Goal: Transaction & Acquisition: Purchase product/service

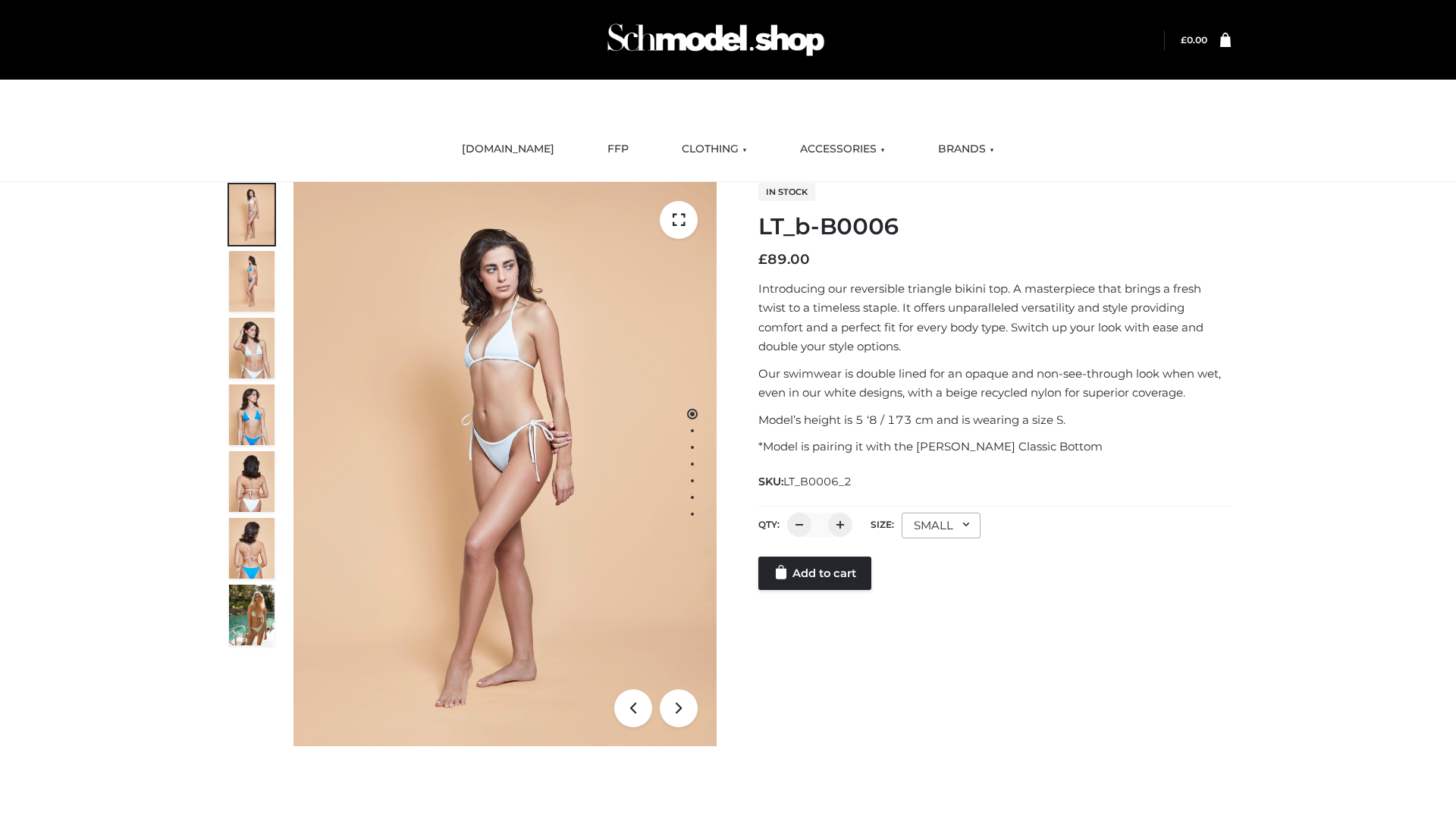
click at [816, 591] on link "Add to cart" at bounding box center [814, 573] width 113 height 33
